Goal: Task Accomplishment & Management: Complete application form

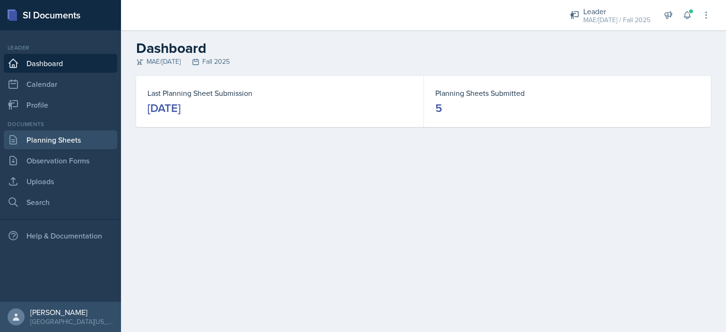
click at [72, 138] on link "Planning Sheets" at bounding box center [60, 139] width 113 height 19
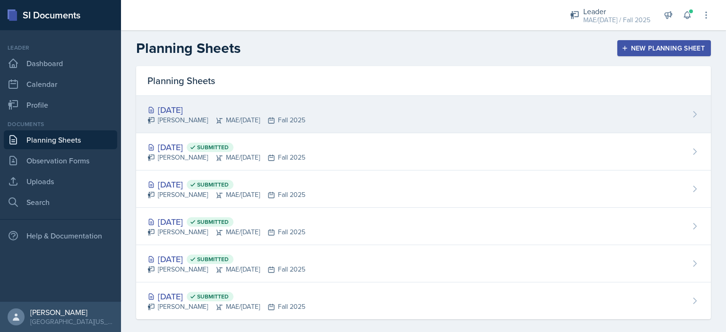
click at [176, 108] on div "[DATE]" at bounding box center [226, 110] width 158 height 13
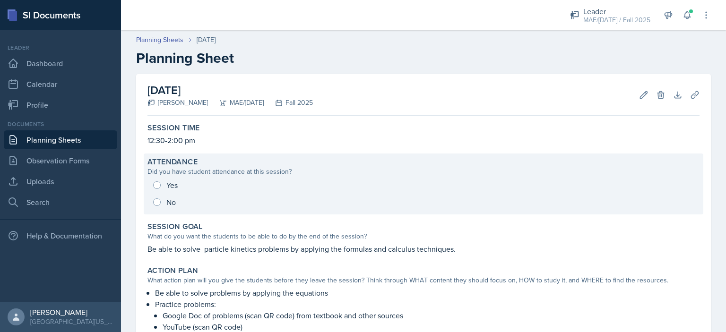
click at [158, 185] on div "Yes No" at bounding box center [423, 194] width 552 height 34
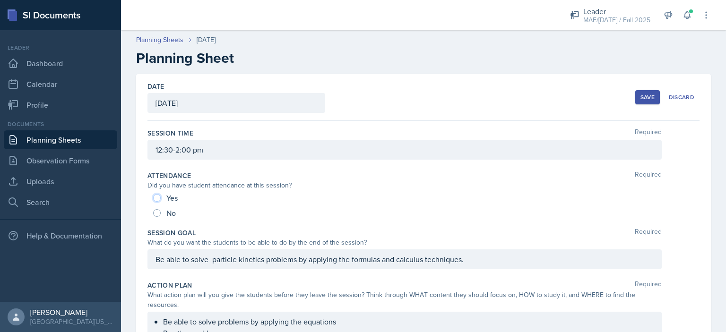
click at [155, 199] on input "Yes" at bounding box center [157, 198] width 8 height 8
radio input "true"
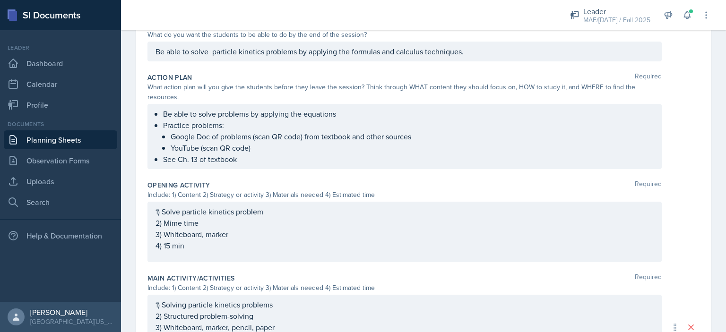
scroll to position [209, 0]
click at [213, 54] on p "Be able to solve particle kinetics problems by applying the formulas and calcul…" at bounding box center [405, 50] width 498 height 11
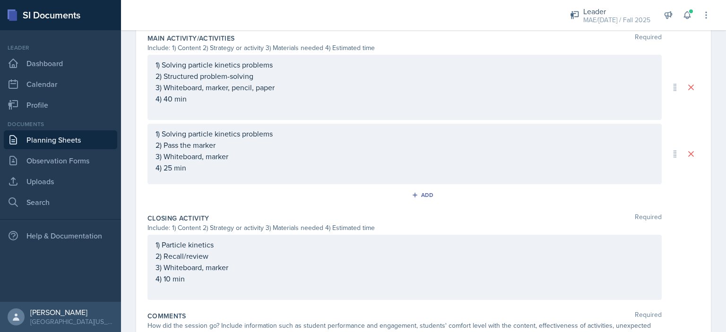
scroll to position [531, 0]
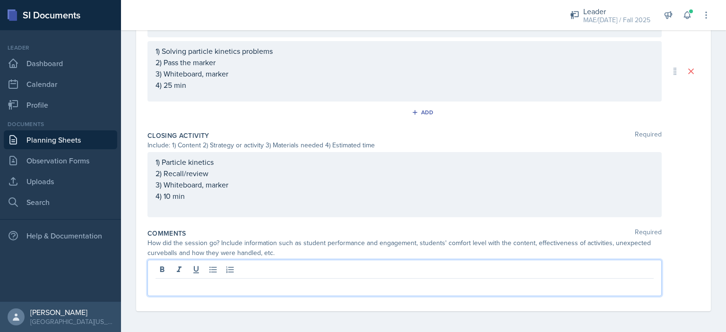
click at [195, 285] on p at bounding box center [405, 286] width 498 height 11
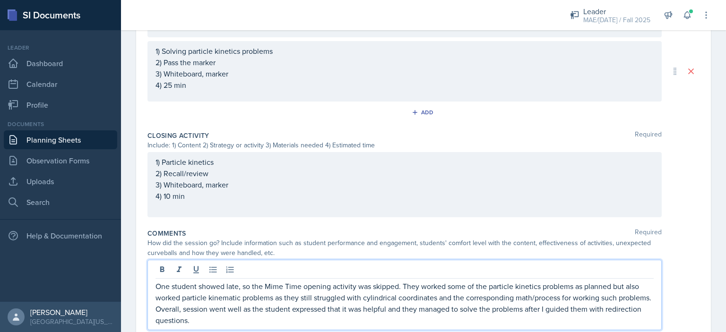
scroll to position [565, 0]
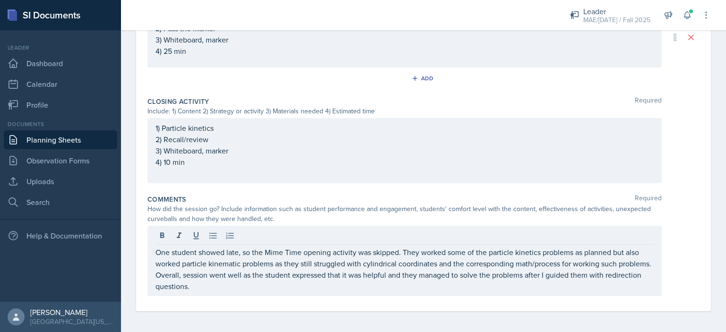
click at [690, 249] on div "One student showed late, so the Mime Time opening activity was skipped. They wo…" at bounding box center [423, 261] width 552 height 70
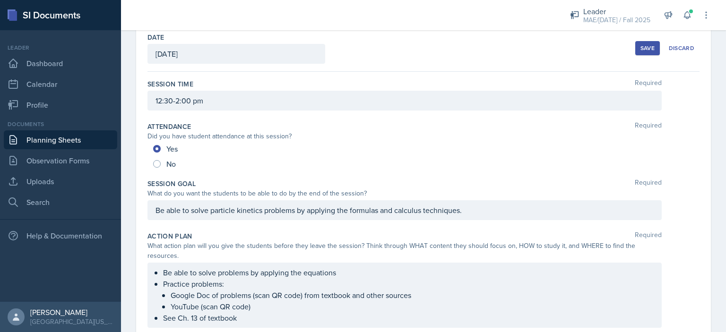
scroll to position [0, 0]
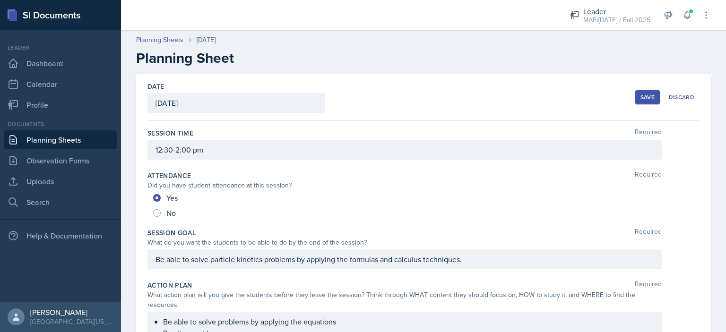
click at [641, 97] on div "Save" at bounding box center [648, 98] width 14 height 8
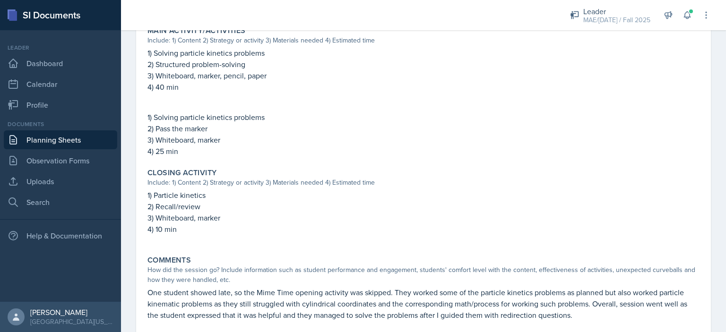
scroll to position [461, 0]
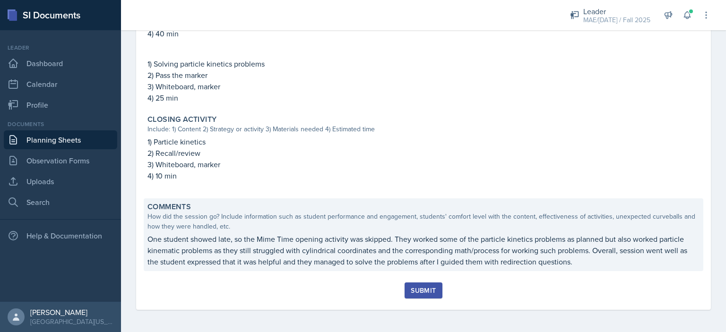
click at [321, 238] on p "One student showed late, so the Mime Time opening activity was skipped. They wo…" at bounding box center [423, 251] width 552 height 34
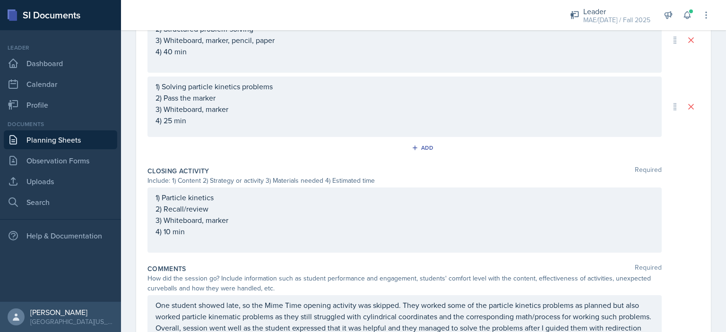
click at [358, 308] on div "One student showed late, so the Mime Time opening activity was skipped. They wo…" at bounding box center [404, 322] width 514 height 54
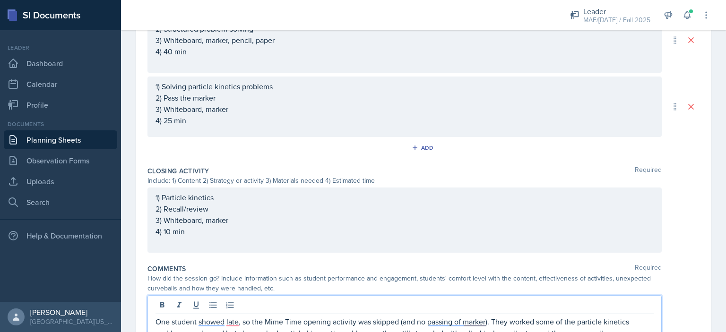
scroll to position [565, 0]
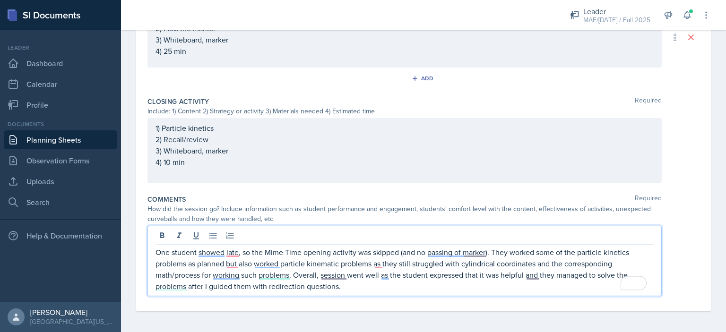
click at [413, 254] on p "One student showed late, so the Mime Time opening activity was skipped (and no …" at bounding box center [405, 269] width 498 height 45
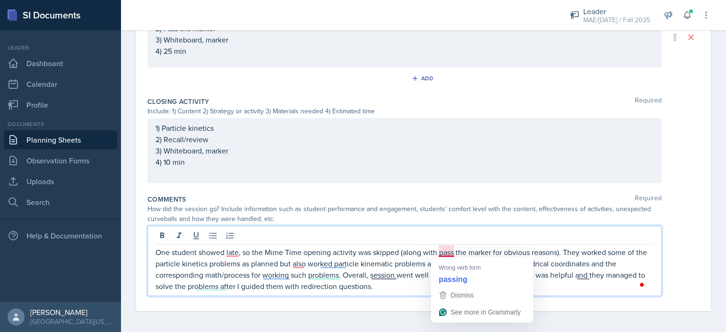
click at [443, 249] on p "One student showed late, so the Mime Time opening activity was skipped (along w…" at bounding box center [405, 269] width 498 height 45
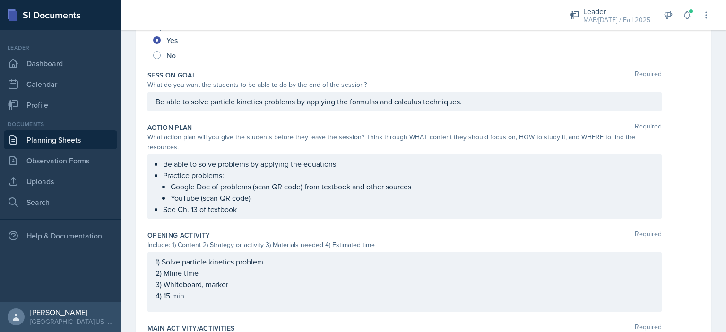
scroll to position [0, 0]
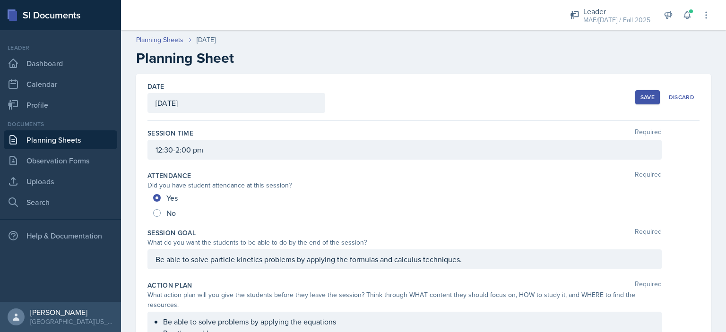
click at [641, 90] on button "Save" at bounding box center [647, 97] width 25 height 14
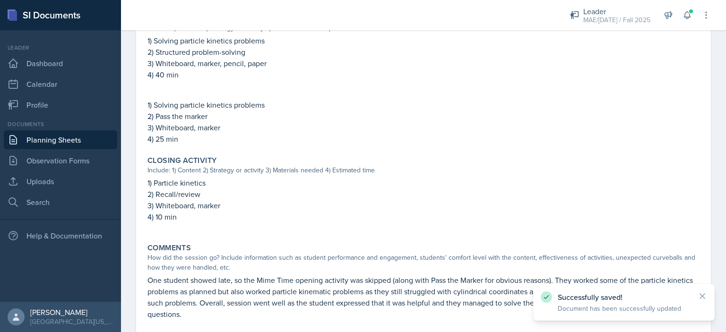
scroll to position [472, 0]
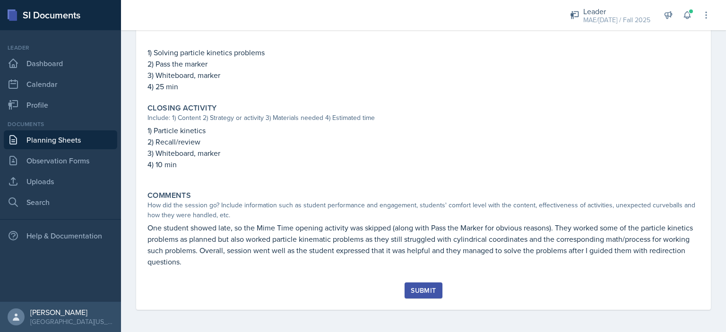
click at [423, 290] on div "Submit" at bounding box center [423, 291] width 25 height 8
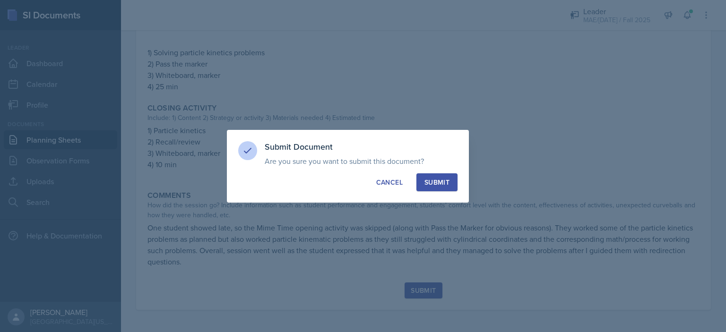
click at [439, 179] on div "Submit" at bounding box center [437, 182] width 25 height 9
radio input "true"
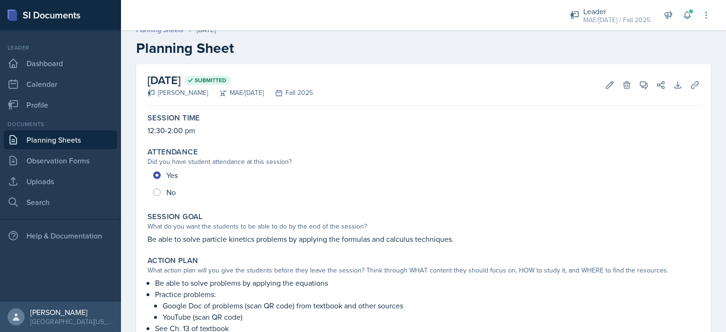
scroll to position [0, 0]
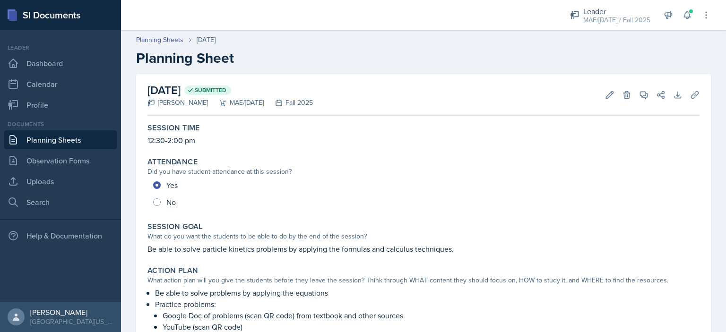
click at [91, 142] on link "Planning Sheets" at bounding box center [60, 139] width 113 height 19
